Goal: Task Accomplishment & Management: Complete application form

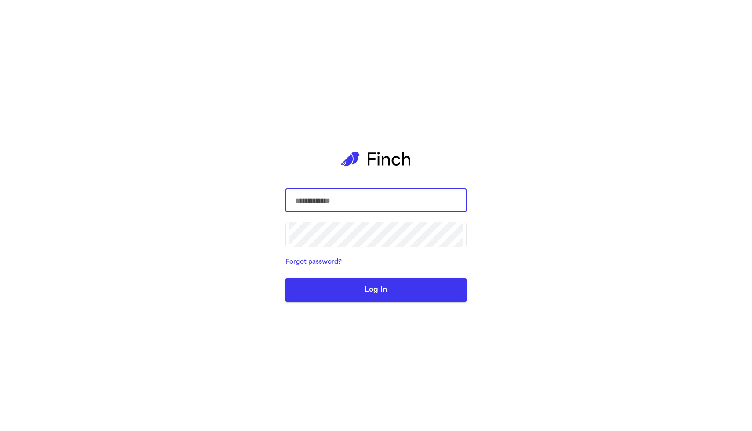
click at [366, 201] on input "text" at bounding box center [376, 200] width 174 height 25
paste input "**********"
drag, startPoint x: 375, startPoint y: 202, endPoint x: 482, endPoint y: 205, distance: 106.9
click at [482, 205] on div "**********" at bounding box center [376, 215] width 752 height 431
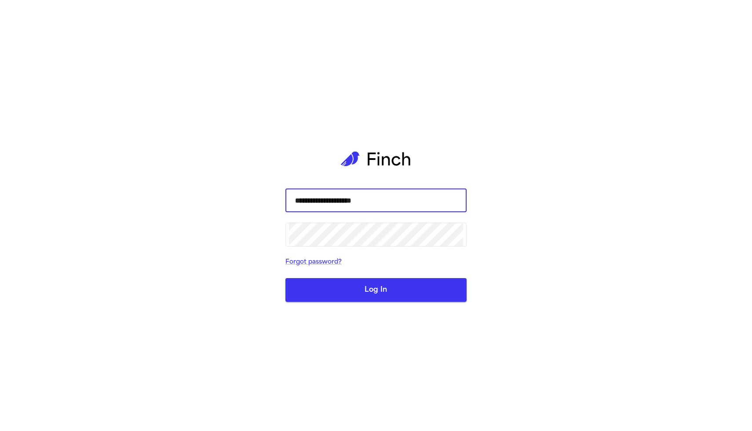
scroll to position [0, 0]
type input "**********"
click at [404, 293] on button "Log In" at bounding box center [375, 290] width 181 height 24
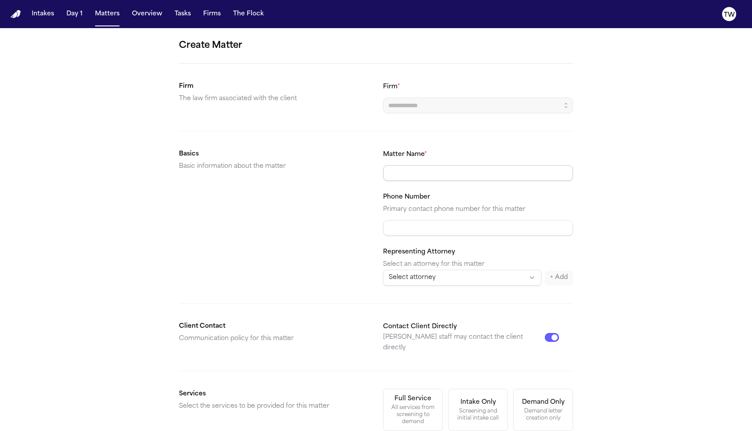
click at [423, 179] on input "Matter Name *" at bounding box center [478, 173] width 190 height 16
click at [420, 232] on input "Phone Number" at bounding box center [478, 228] width 190 height 16
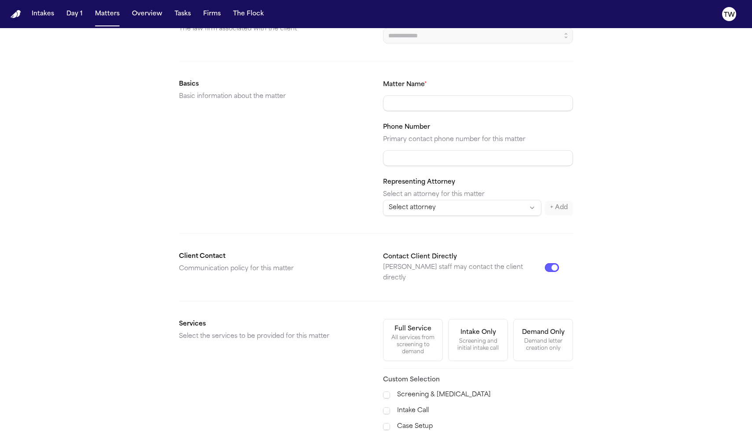
scroll to position [91, 0]
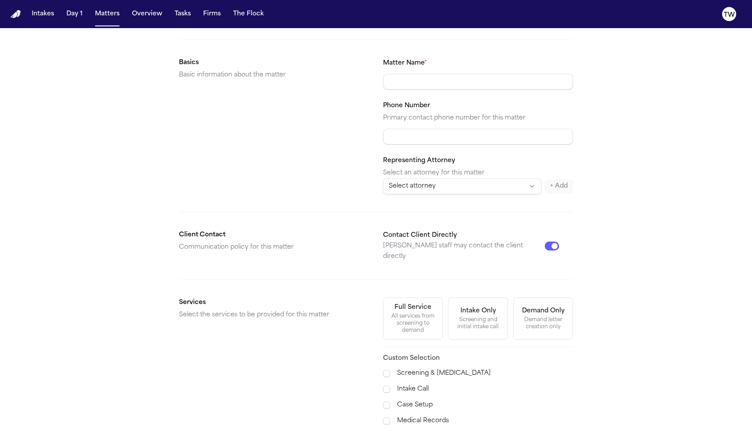
click at [449, 184] on html "Intakes Day 1 Matters Overview Tasks Firms The Flock TW Create Matter Firm The …" at bounding box center [376, 215] width 752 height 431
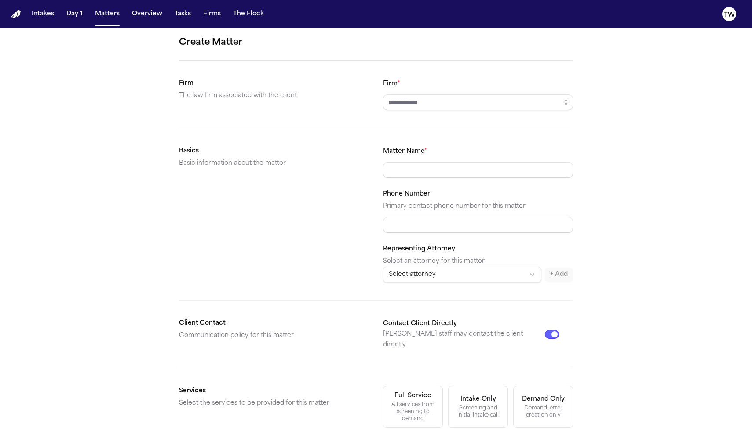
scroll to position [0, 0]
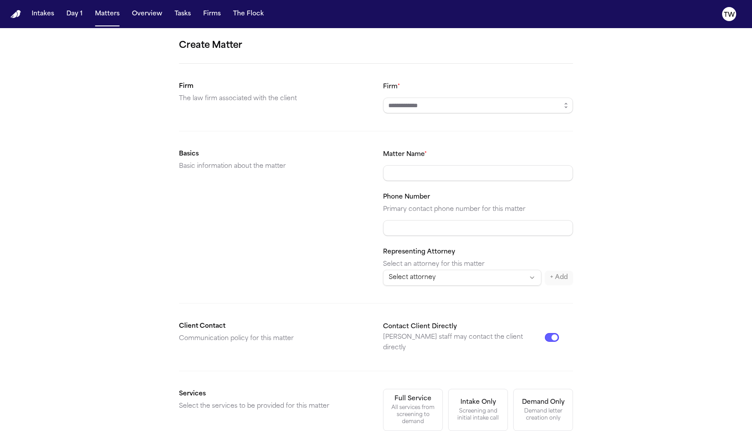
click at [69, 15] on button "Day 1" at bounding box center [74, 14] width 23 height 16
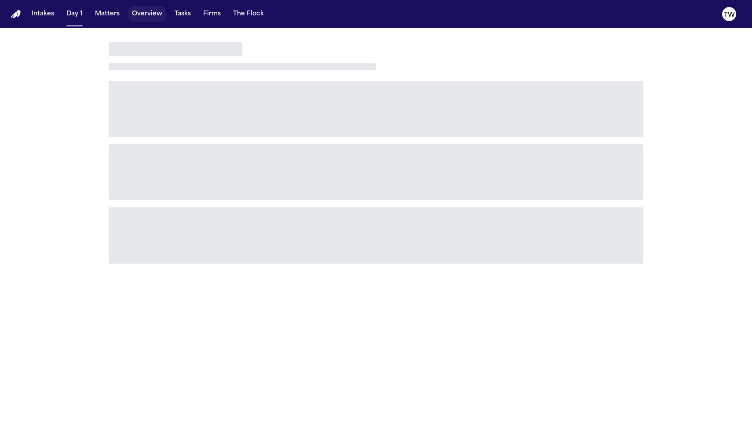
click at [139, 20] on button "Overview" at bounding box center [146, 14] width 37 height 16
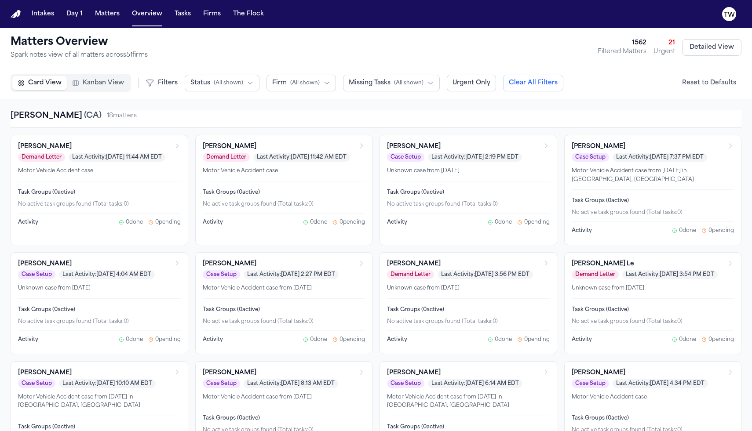
click at [58, 150] on h3 "[PERSON_NAME]" at bounding box center [45, 146] width 54 height 9
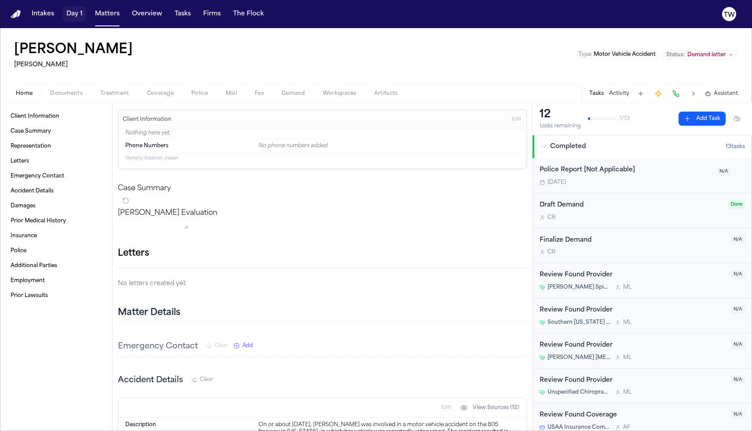
click at [70, 15] on button "Day 1" at bounding box center [74, 14] width 23 height 16
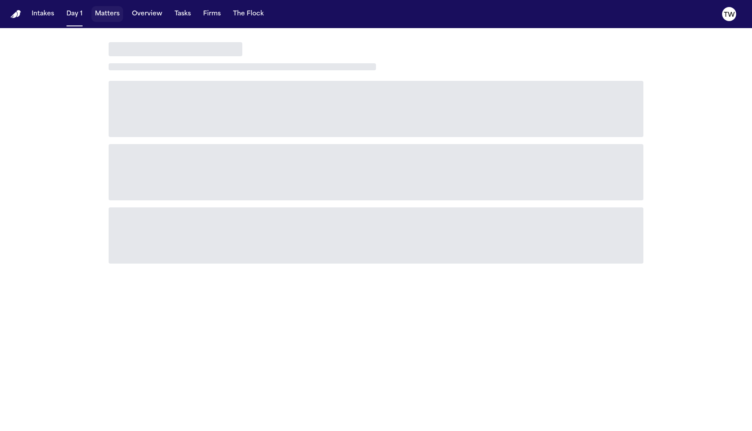
click at [106, 16] on button "Matters" at bounding box center [107, 14] width 32 height 16
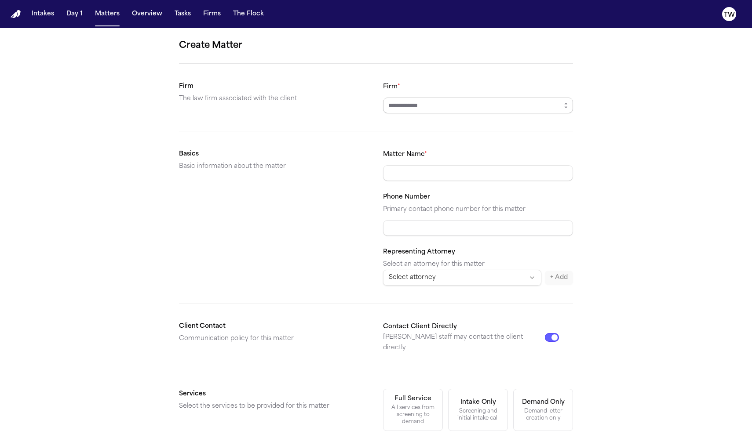
click at [453, 104] on input "Firm *" at bounding box center [478, 106] width 190 height 16
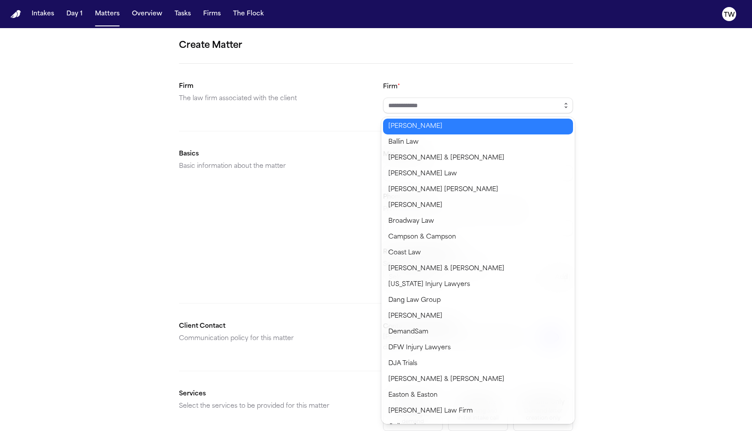
click at [565, 106] on icon "button" at bounding box center [565, 105] width 7 height 7
click at [608, 118] on div "Create Matter Firm The law firm associated with the client Firm * Basics Basic …" at bounding box center [376, 332] width 752 height 608
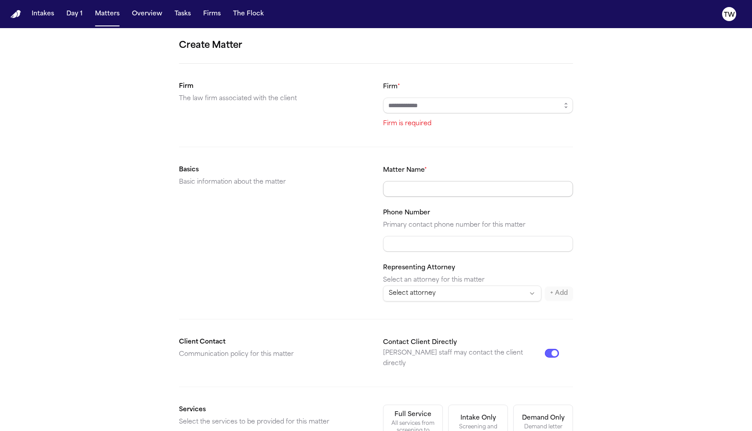
click at [434, 192] on input "Matter Name *" at bounding box center [478, 189] width 190 height 16
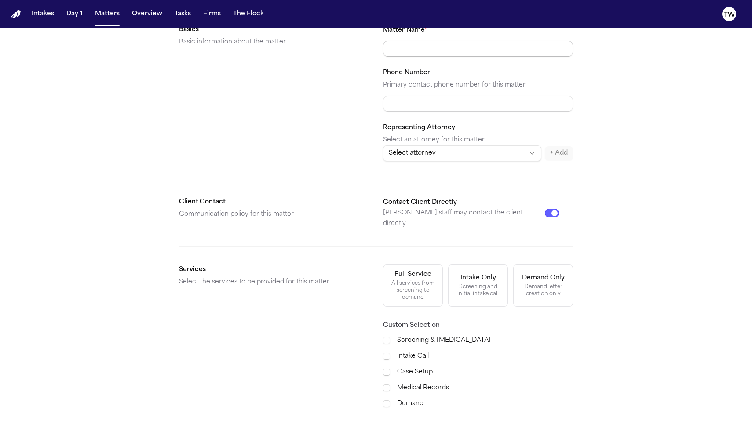
scroll to position [212, 0]
